Goal: Find specific page/section: Find specific page/section

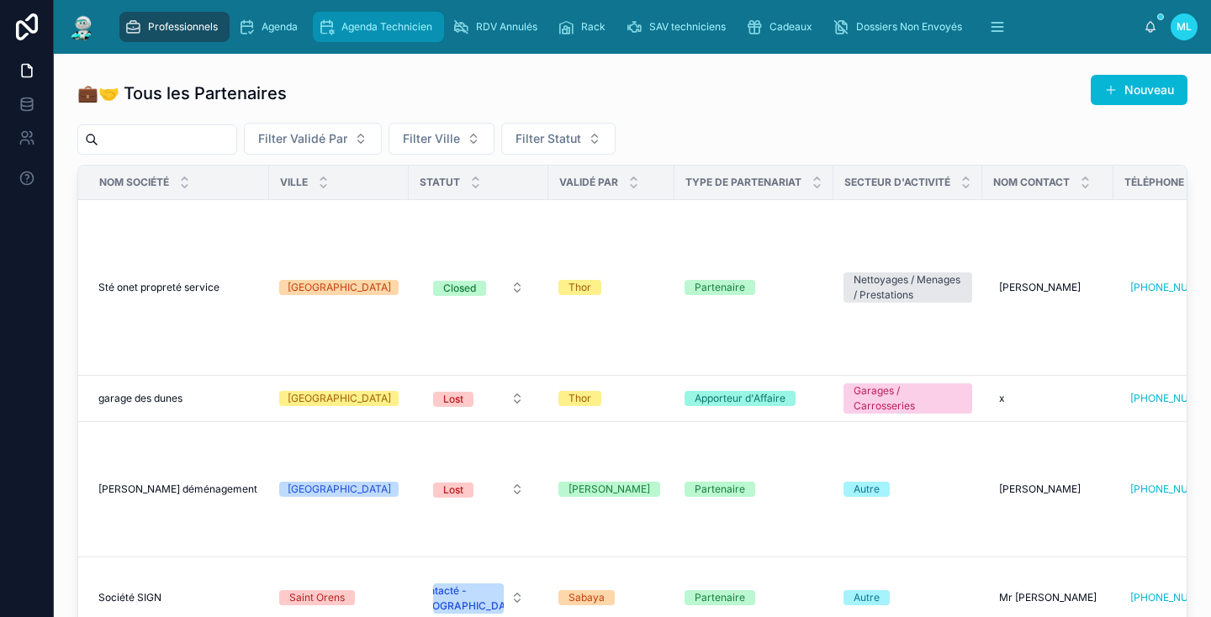
click at [362, 30] on span "Agenda Technicien" at bounding box center [386, 26] width 91 height 13
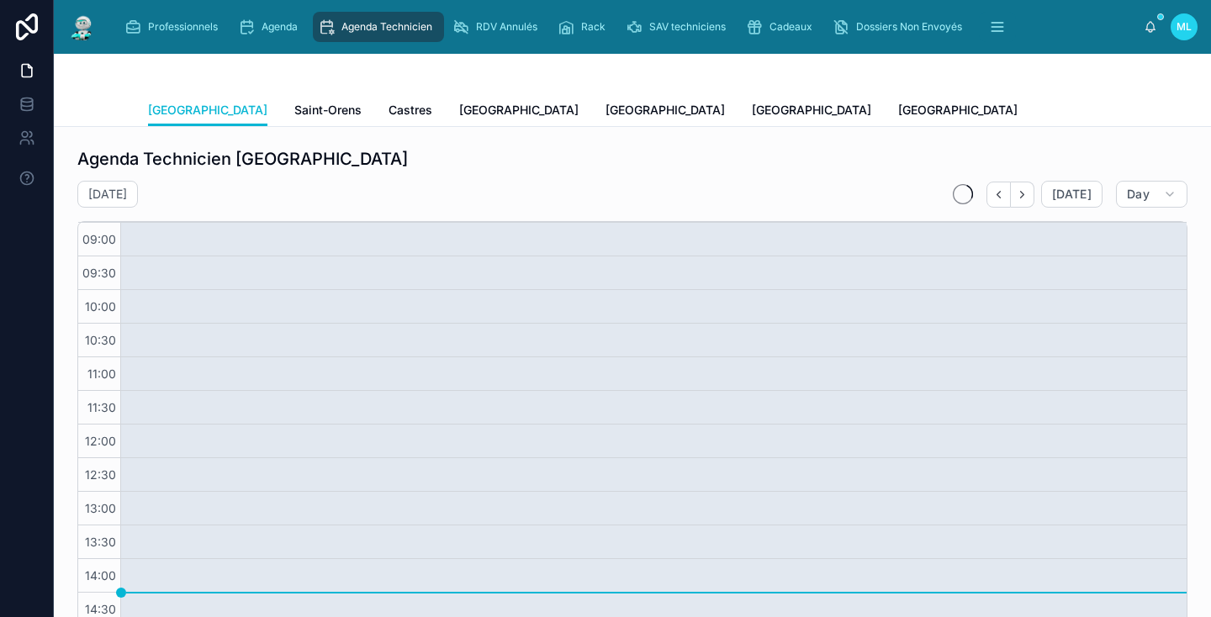
scroll to position [170, 0]
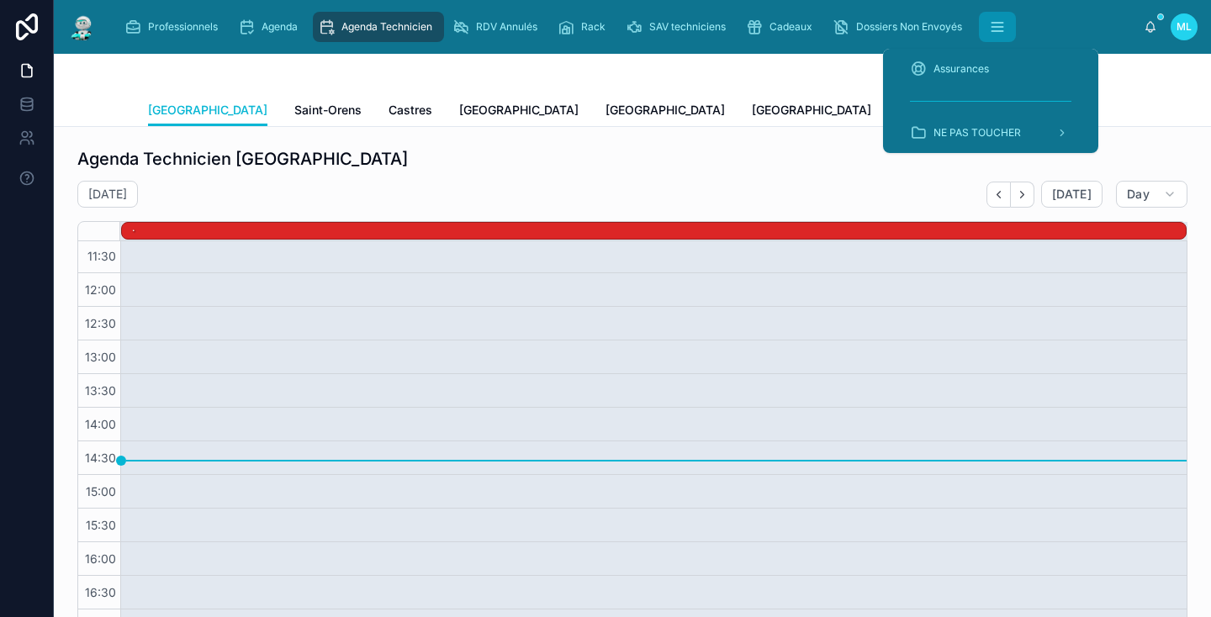
click at [992, 31] on icon "scrollable content" at bounding box center [997, 26] width 17 height 17
click at [1001, 27] on icon "scrollable content" at bounding box center [996, 27] width 11 height 0
click at [961, 142] on div "NE PAS TOUCHER" at bounding box center [990, 132] width 161 height 27
